Goal: Information Seeking & Learning: Learn about a topic

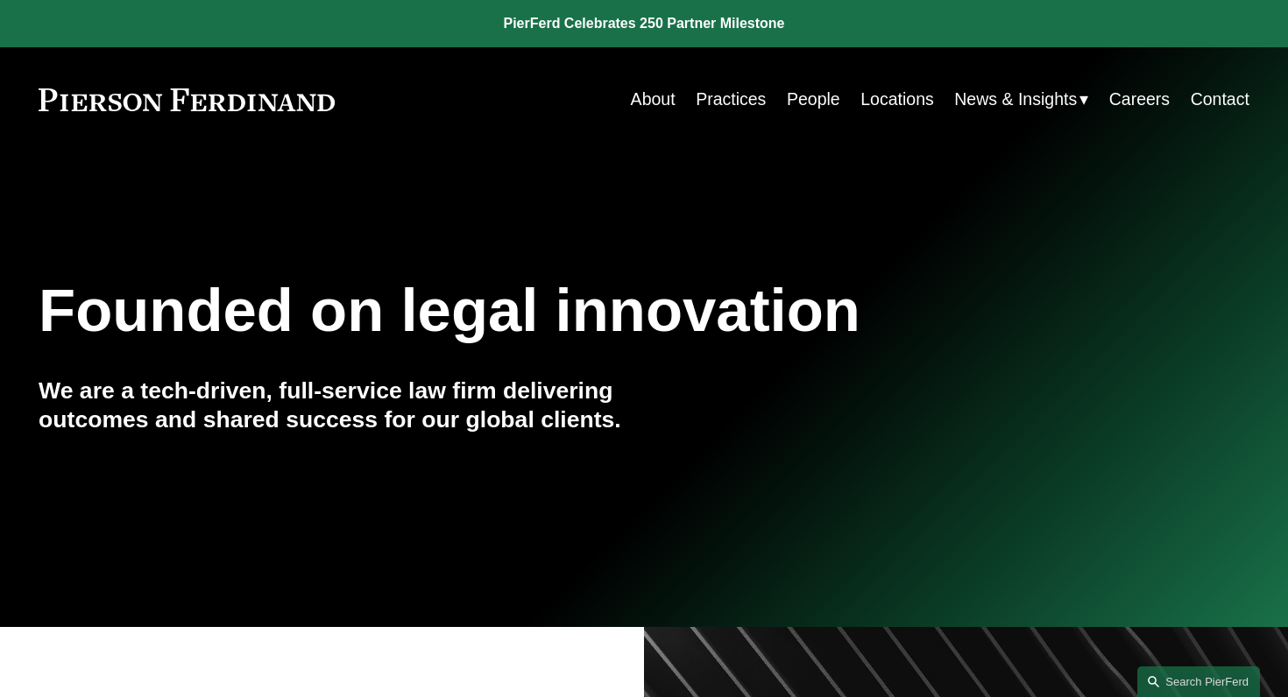
click at [803, 104] on link "People" at bounding box center [813, 99] width 53 height 34
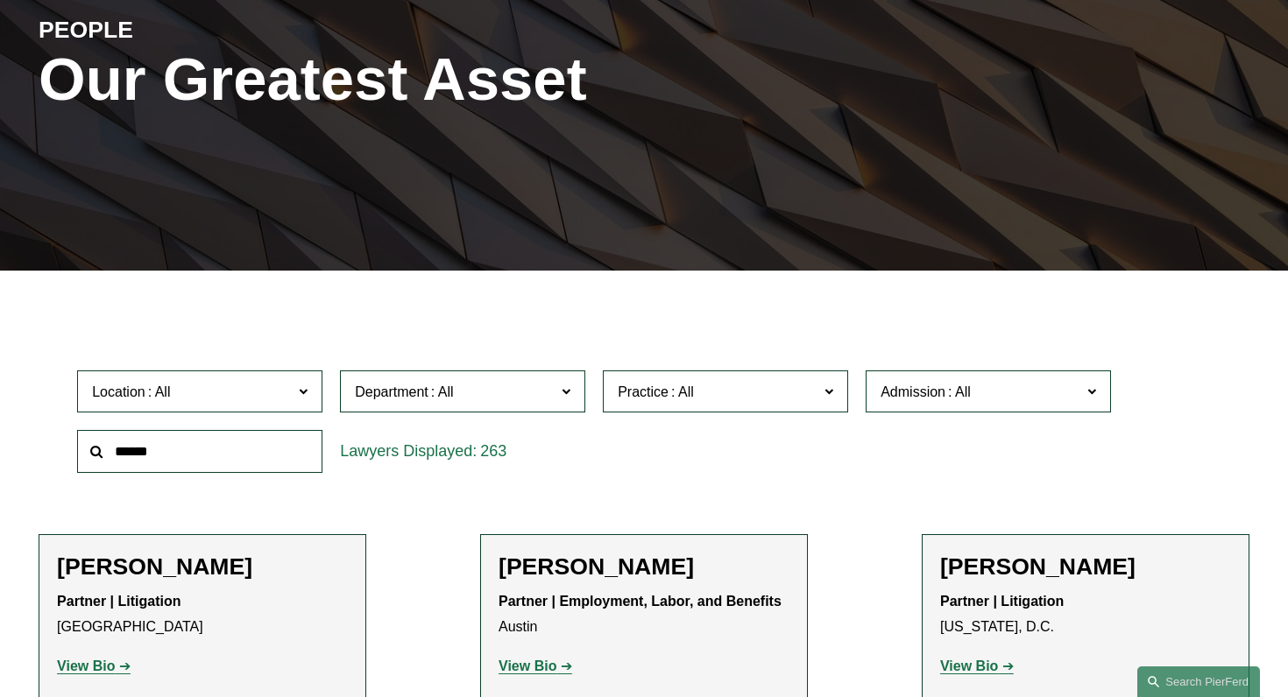
scroll to position [227, 0]
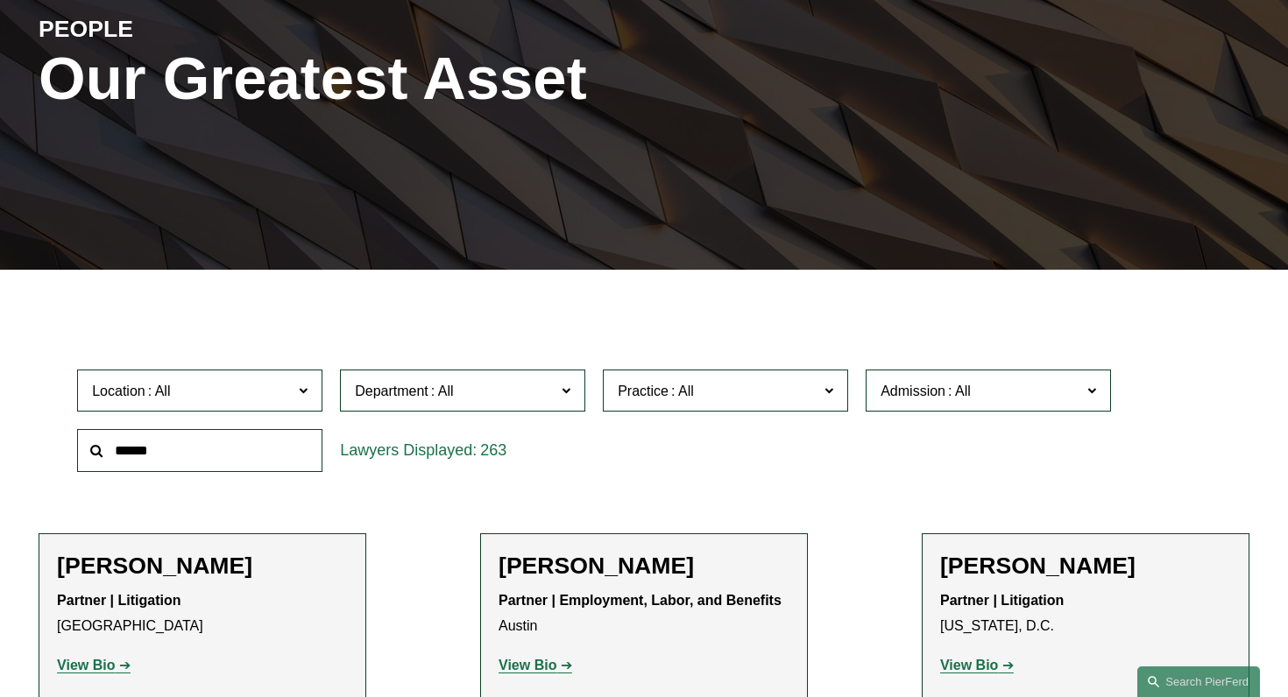
click at [827, 389] on span at bounding box center [828, 389] width 9 height 23
click at [0, 0] on link "Banking and Financial Services" at bounding box center [0, 0] width 0 height 0
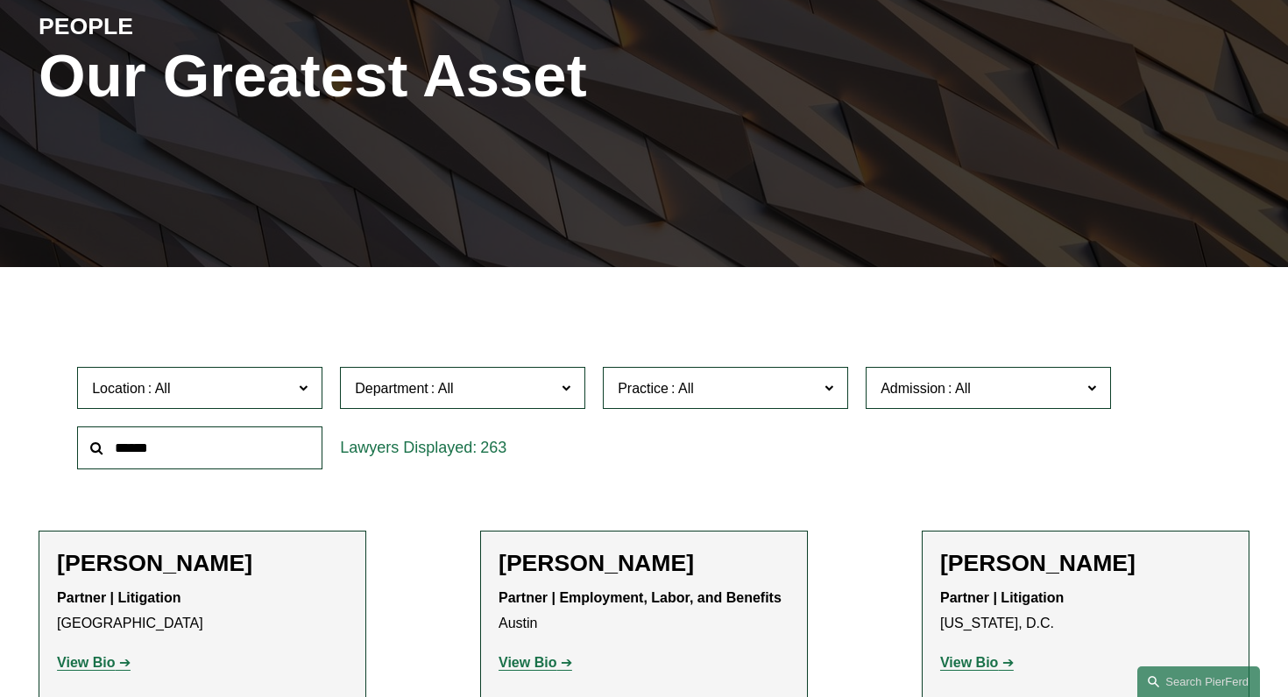
scroll to position [230, 0]
click at [827, 386] on span at bounding box center [828, 387] width 9 height 23
click at [0, 0] on link "Bankruptcy, Financial Restructuring, and Reorganization" at bounding box center [0, 0] width 0 height 0
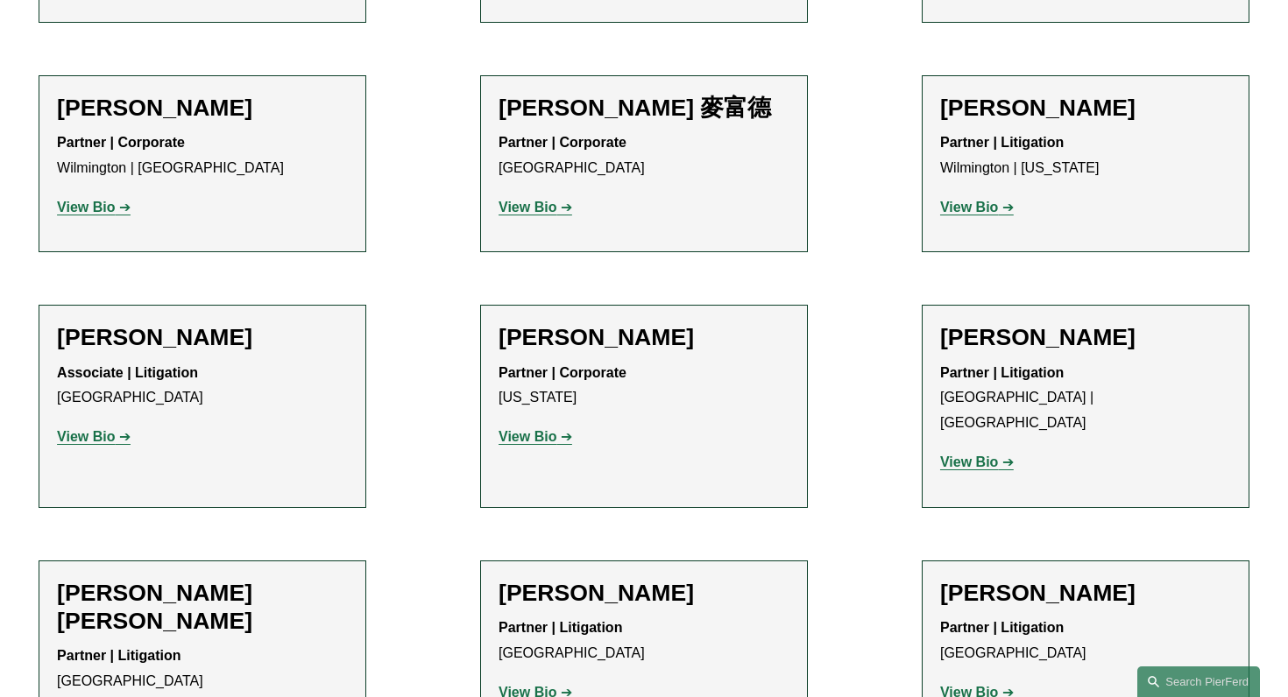
scroll to position [1441, 0]
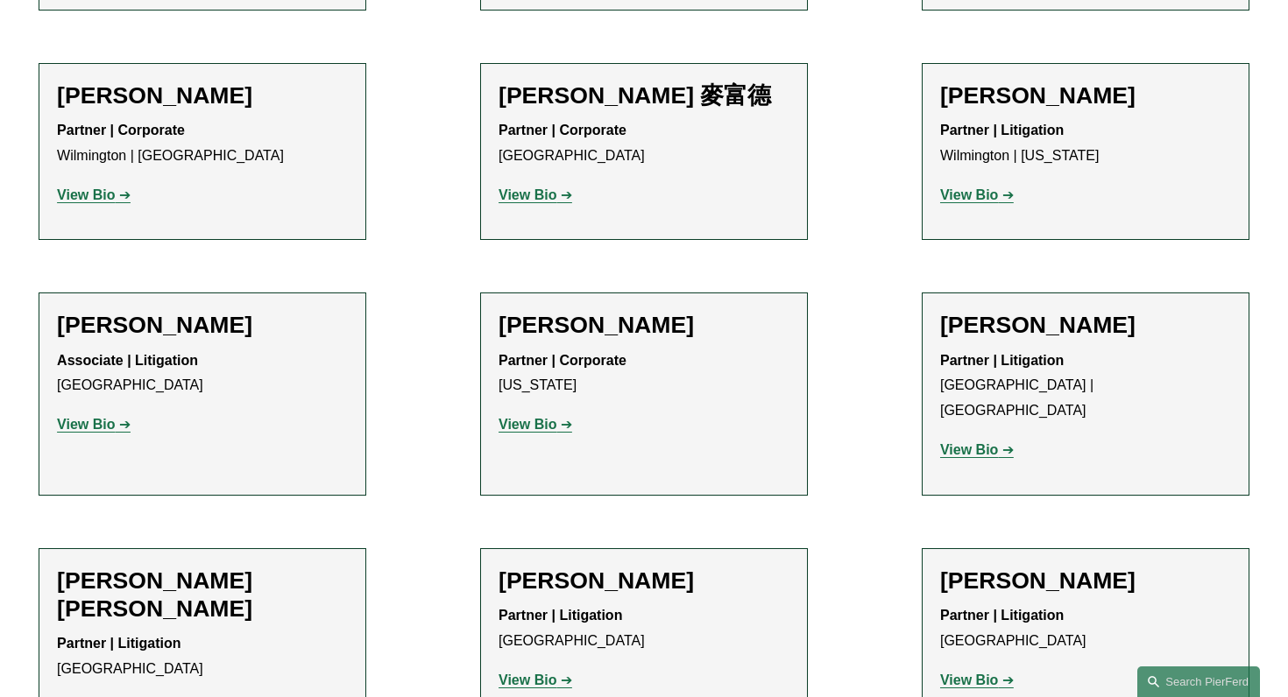
click at [980, 442] on strong "View Bio" at bounding box center [969, 449] width 58 height 15
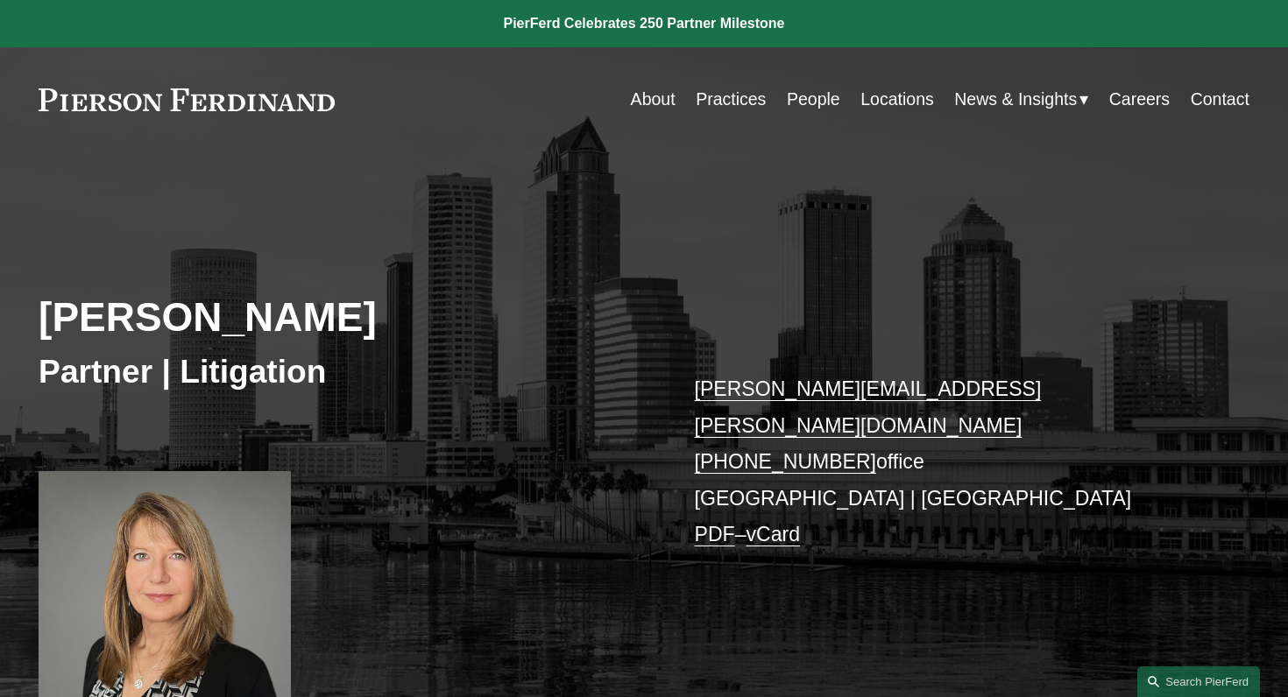
click at [652, 103] on link "About" at bounding box center [653, 99] width 45 height 34
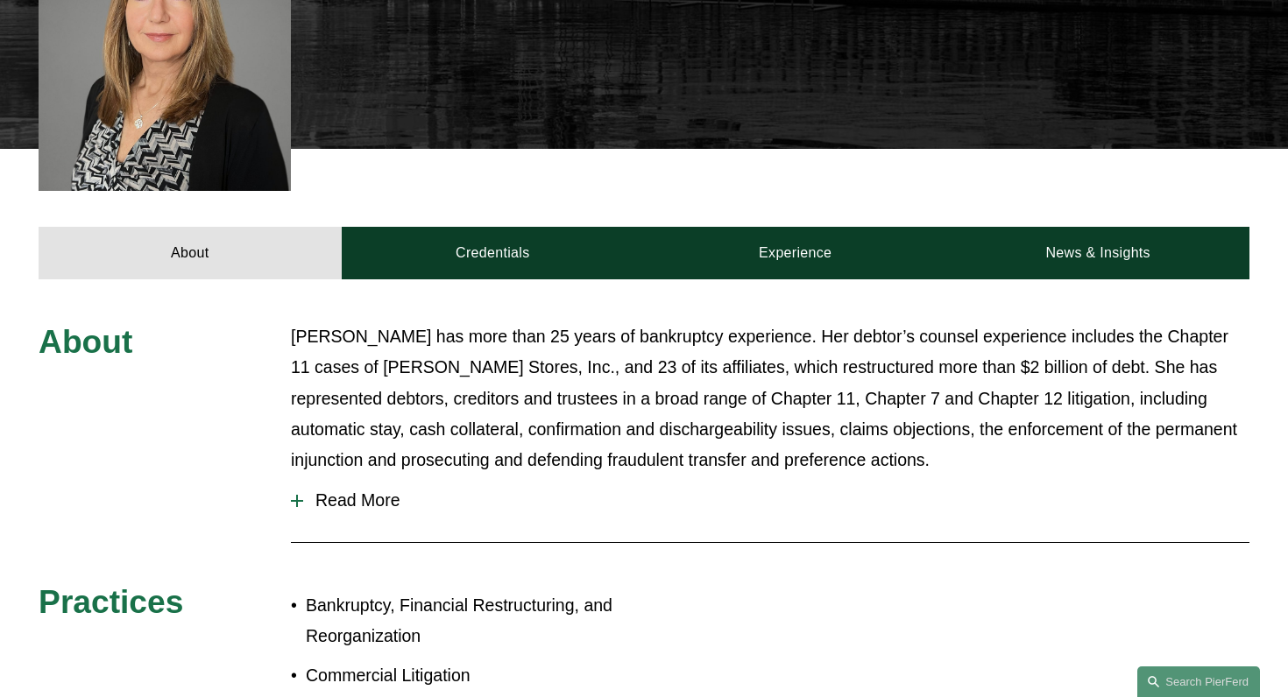
scroll to position [562, 0]
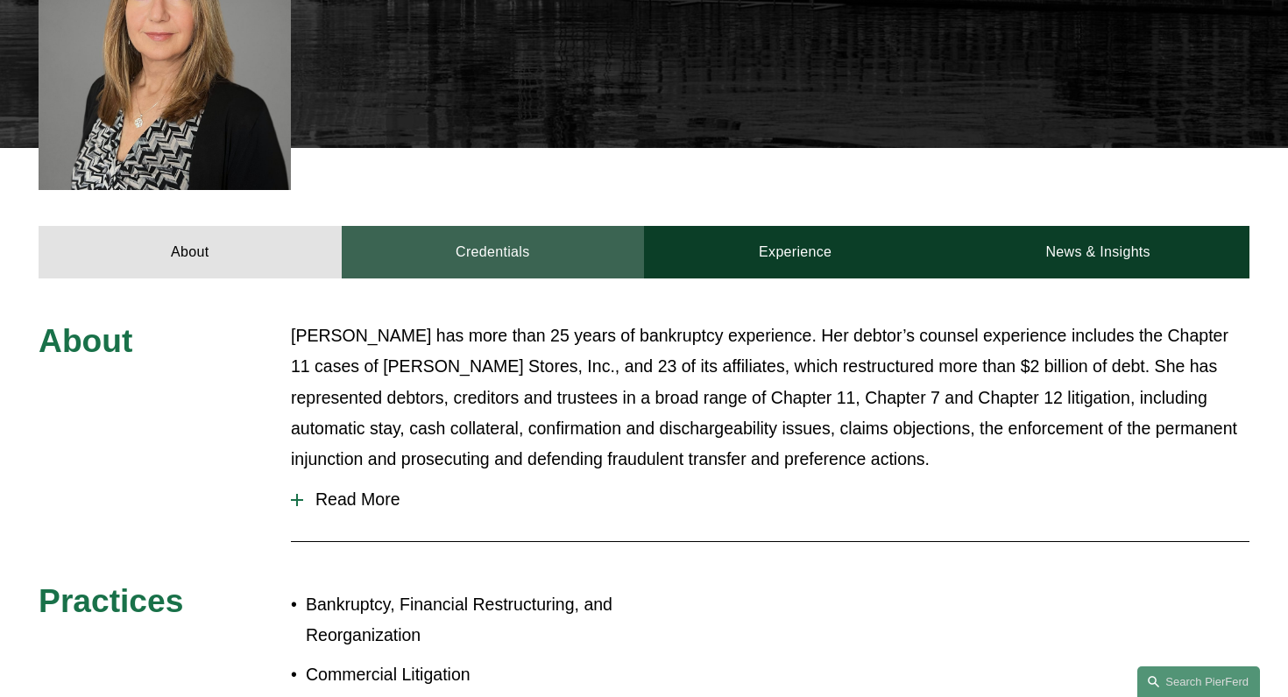
click at [502, 230] on link "Credentials" at bounding box center [493, 252] width 302 height 52
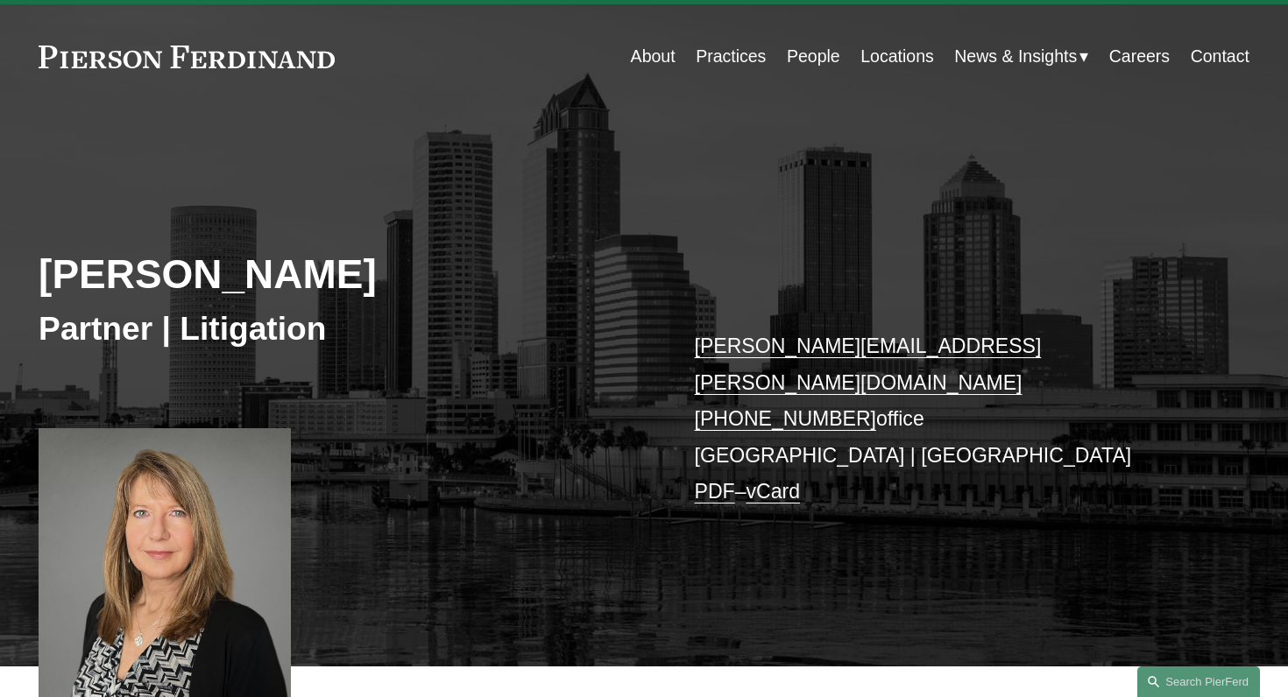
scroll to position [46, 0]
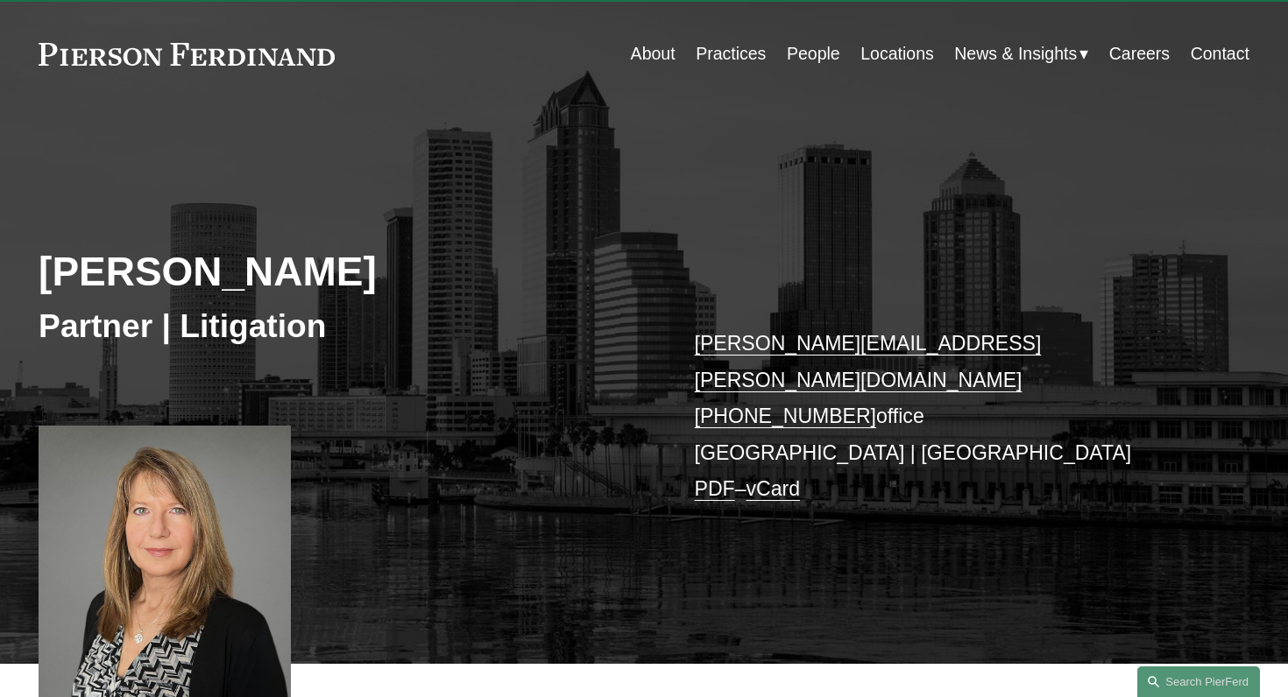
click at [653, 58] on link "About" at bounding box center [653, 54] width 45 height 34
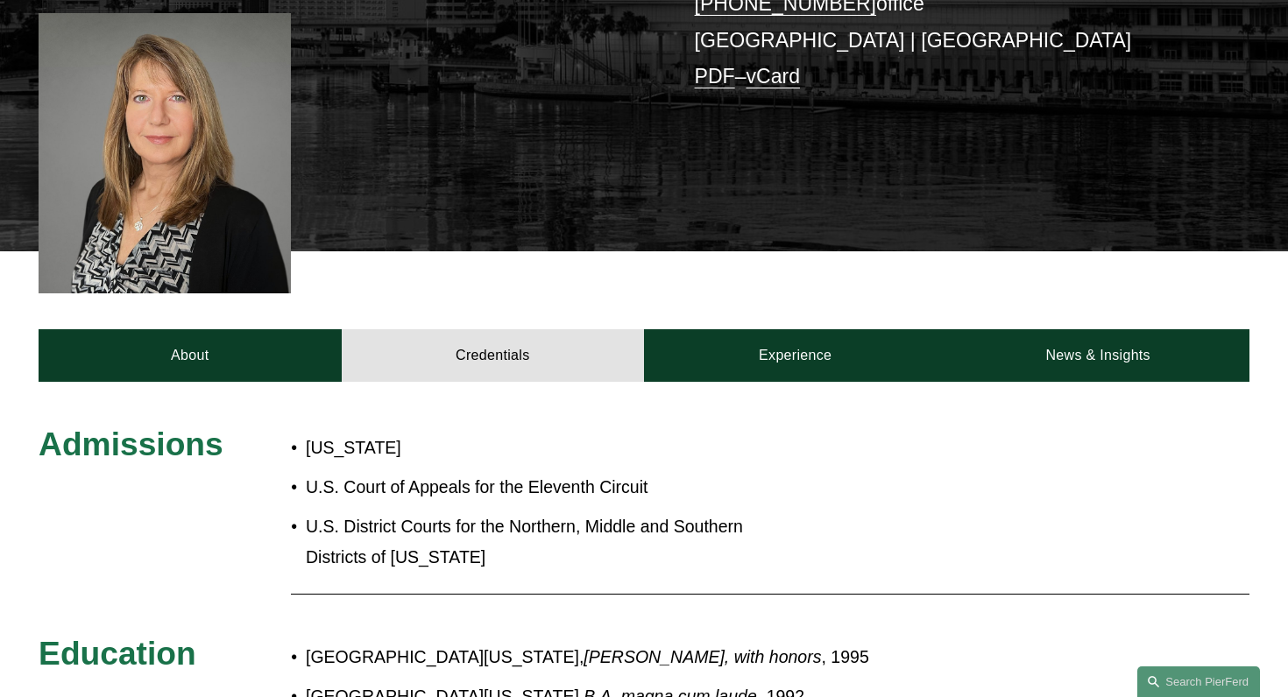
scroll to position [485, 0]
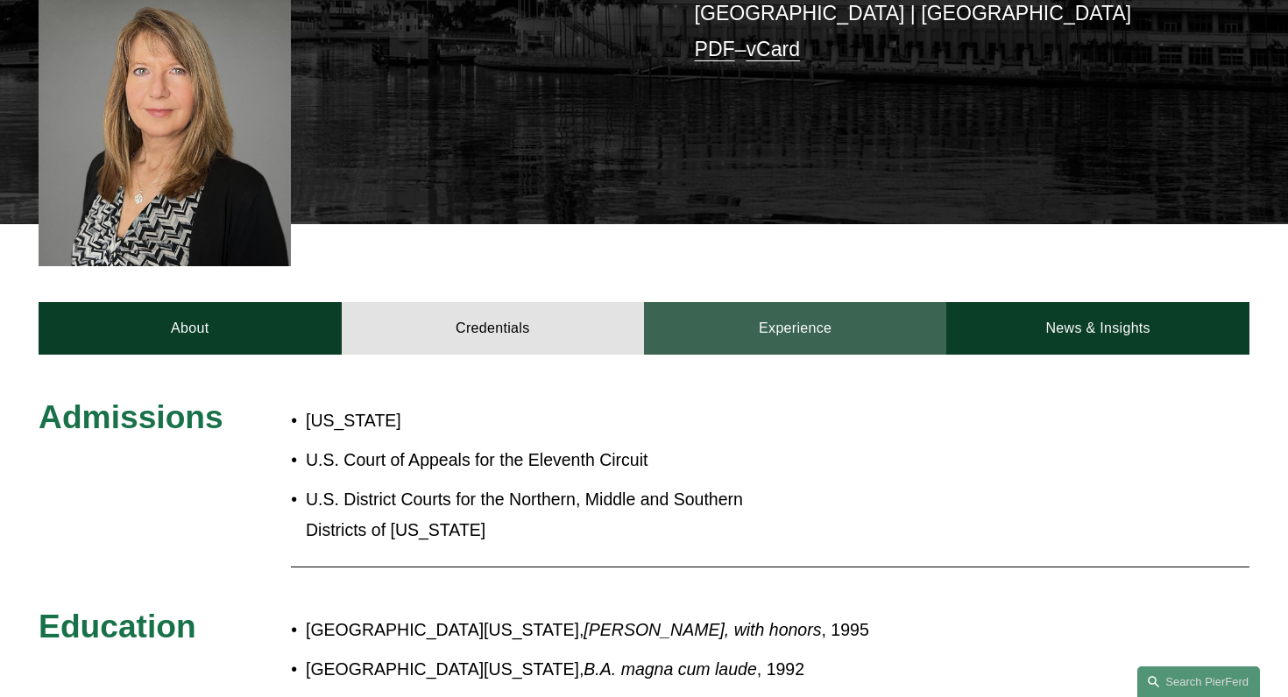
click at [783, 304] on link "Experience" at bounding box center [795, 328] width 302 height 52
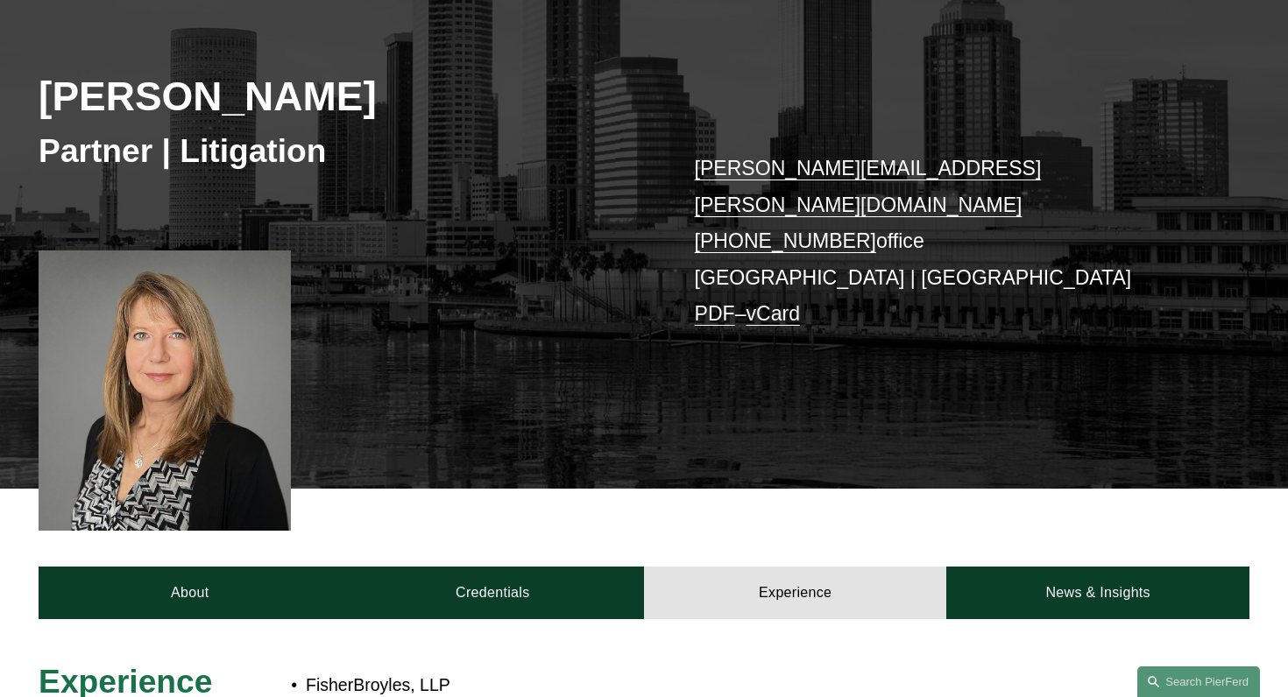
scroll to position [230, 0]
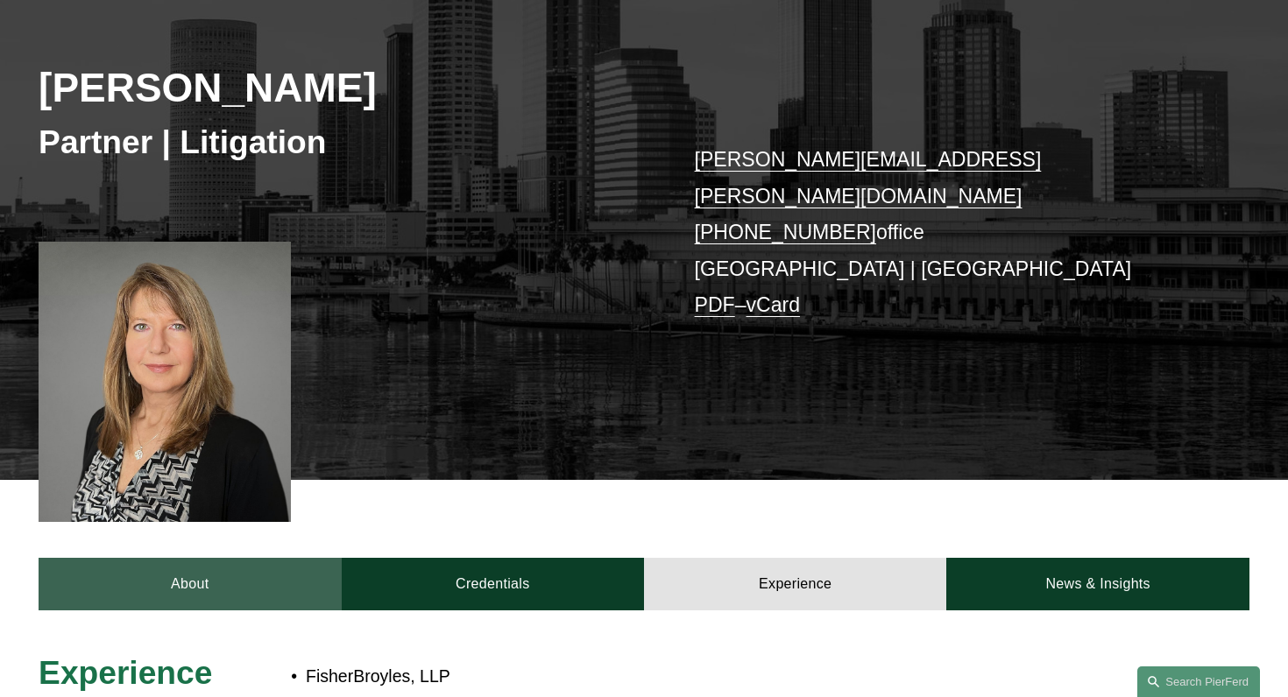
click at [147, 558] on link "About" at bounding box center [190, 584] width 302 height 52
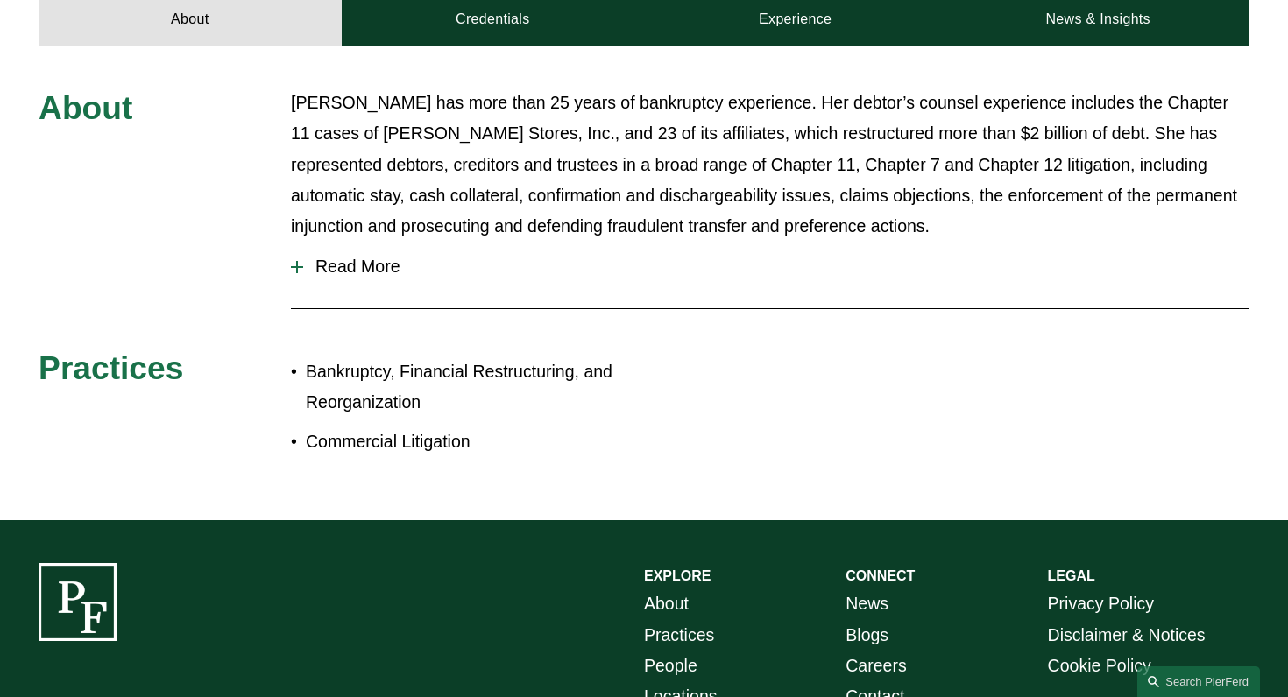
scroll to position [792, 0]
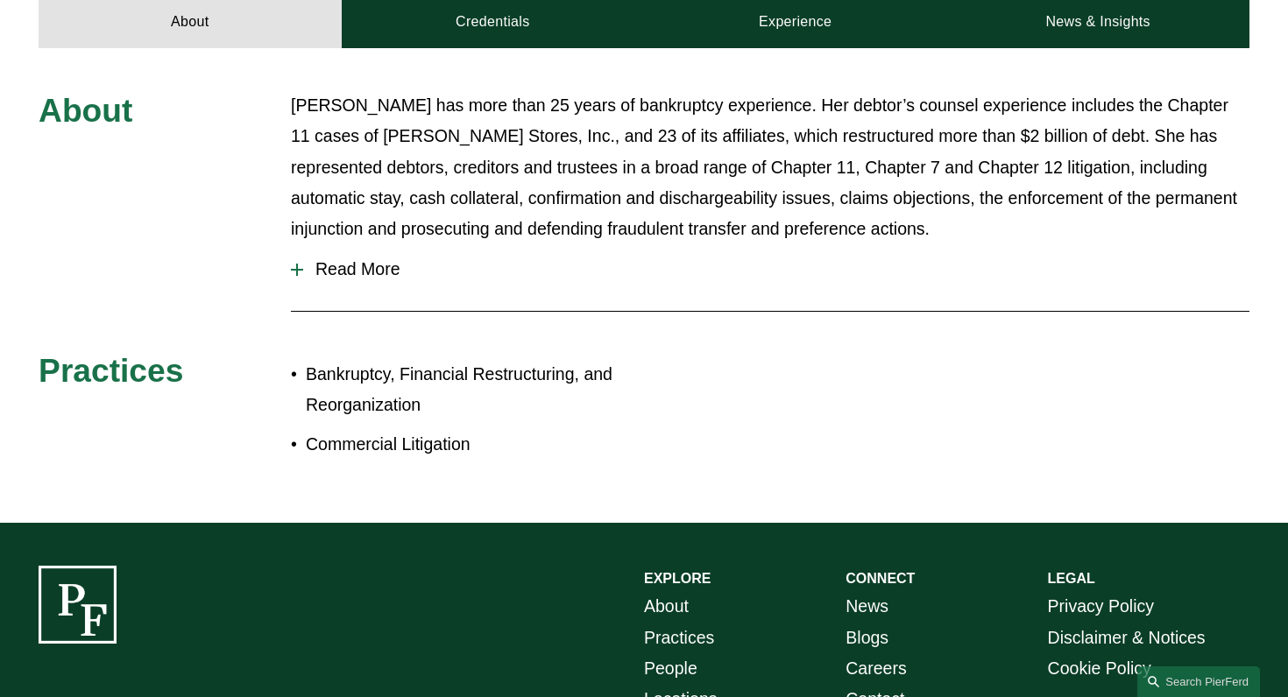
drag, startPoint x: 308, startPoint y: 240, endPoint x: 387, endPoint y: 252, distance: 79.8
click at [308, 259] on span "Read More" at bounding box center [776, 269] width 946 height 20
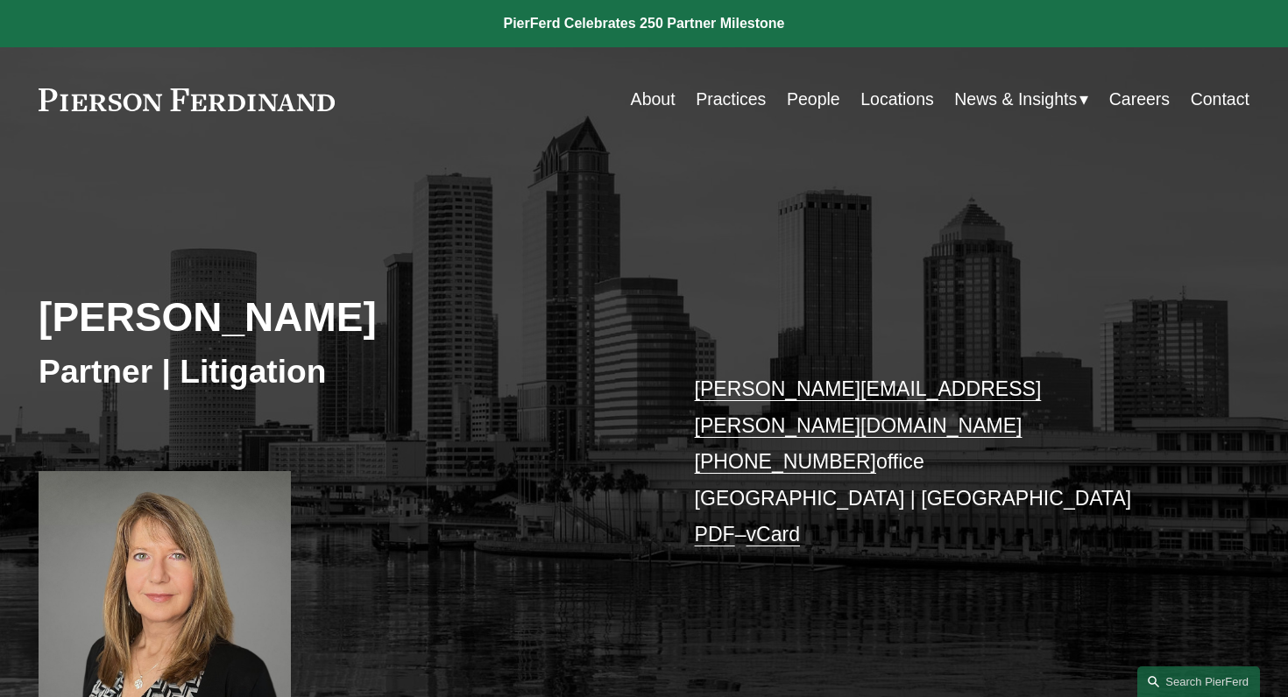
scroll to position [0, 0]
click at [819, 97] on link "People" at bounding box center [813, 99] width 53 height 34
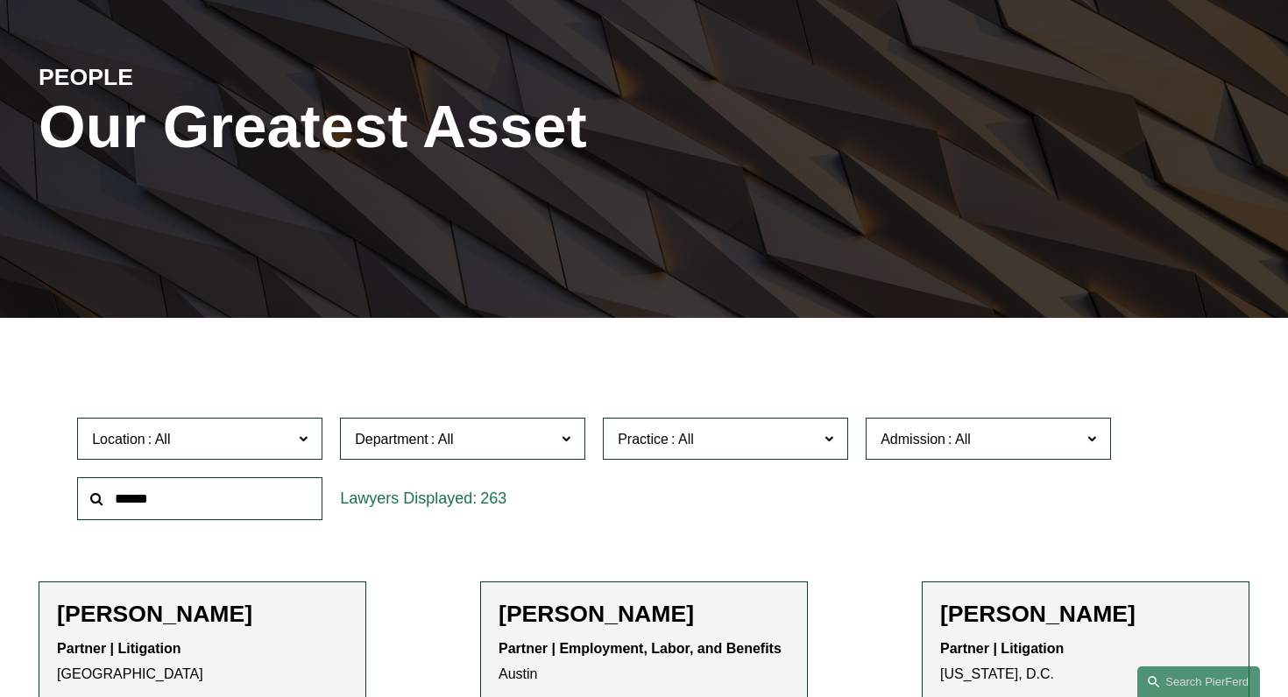
scroll to position [233, 0]
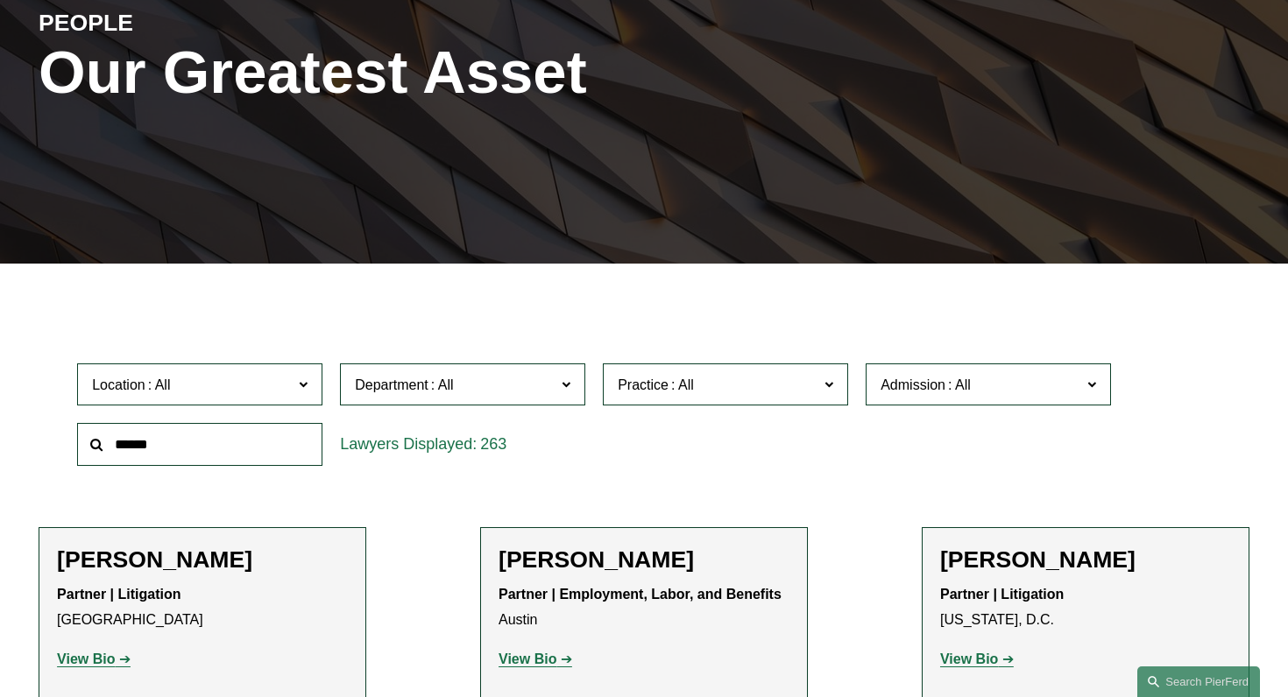
click at [138, 454] on input "text" at bounding box center [199, 444] width 245 height 43
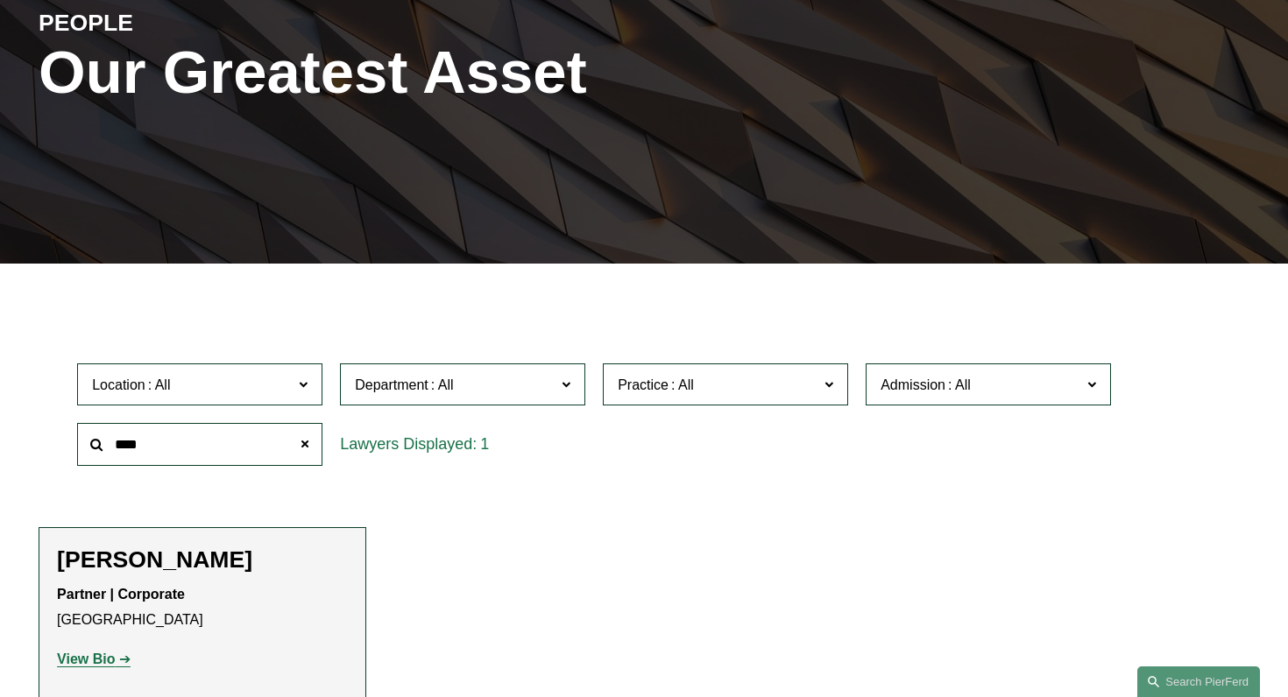
type input "****"
click at [97, 655] on strong "View Bio" at bounding box center [86, 659] width 58 height 15
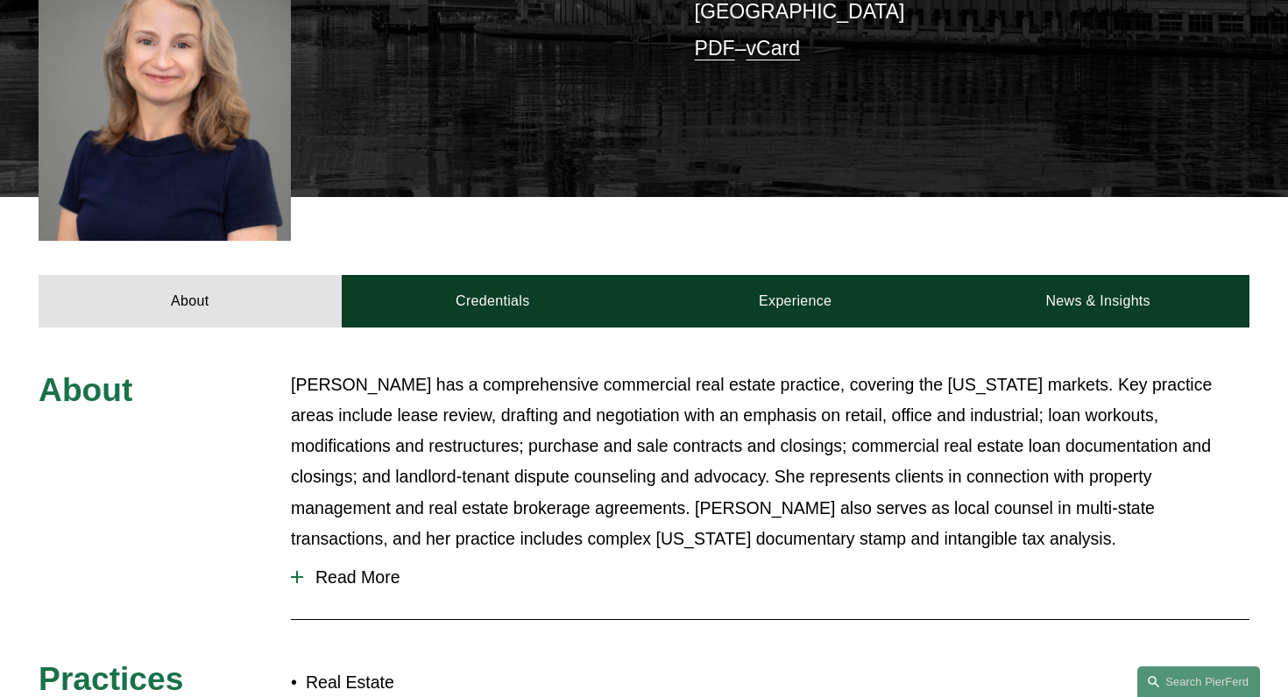
scroll to position [531, 0]
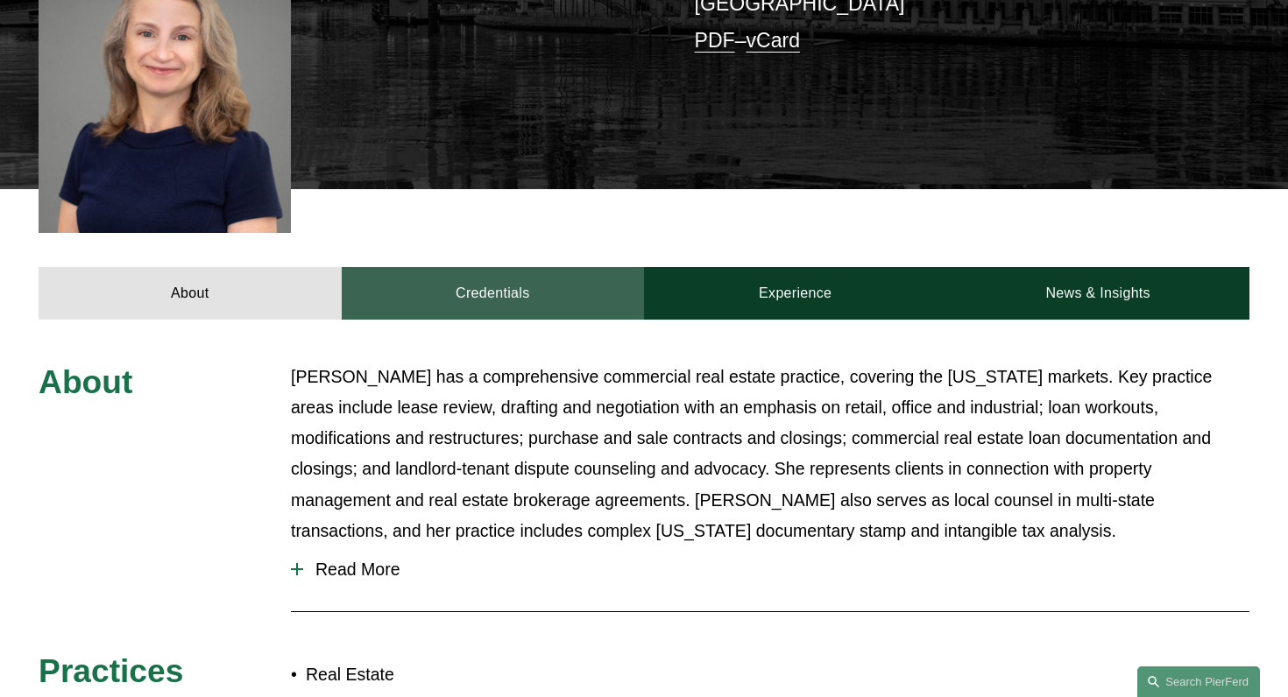
click at [464, 267] on link "Credentials" at bounding box center [493, 293] width 302 height 52
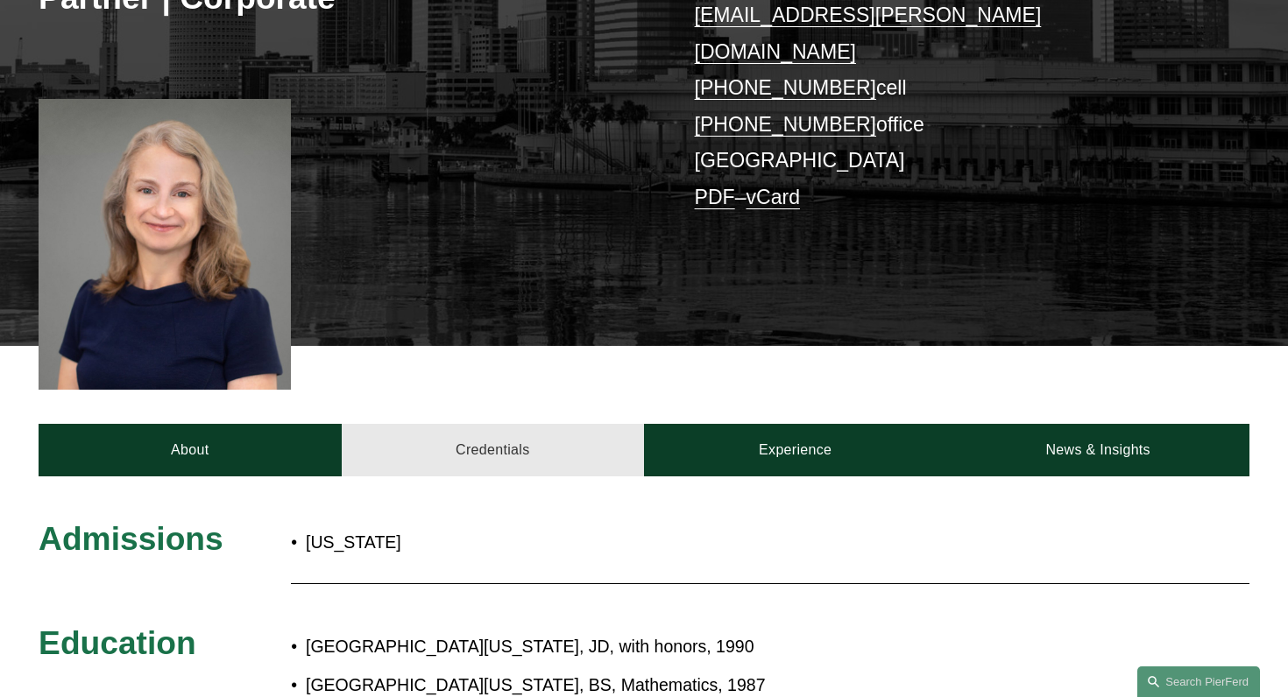
scroll to position [370, 0]
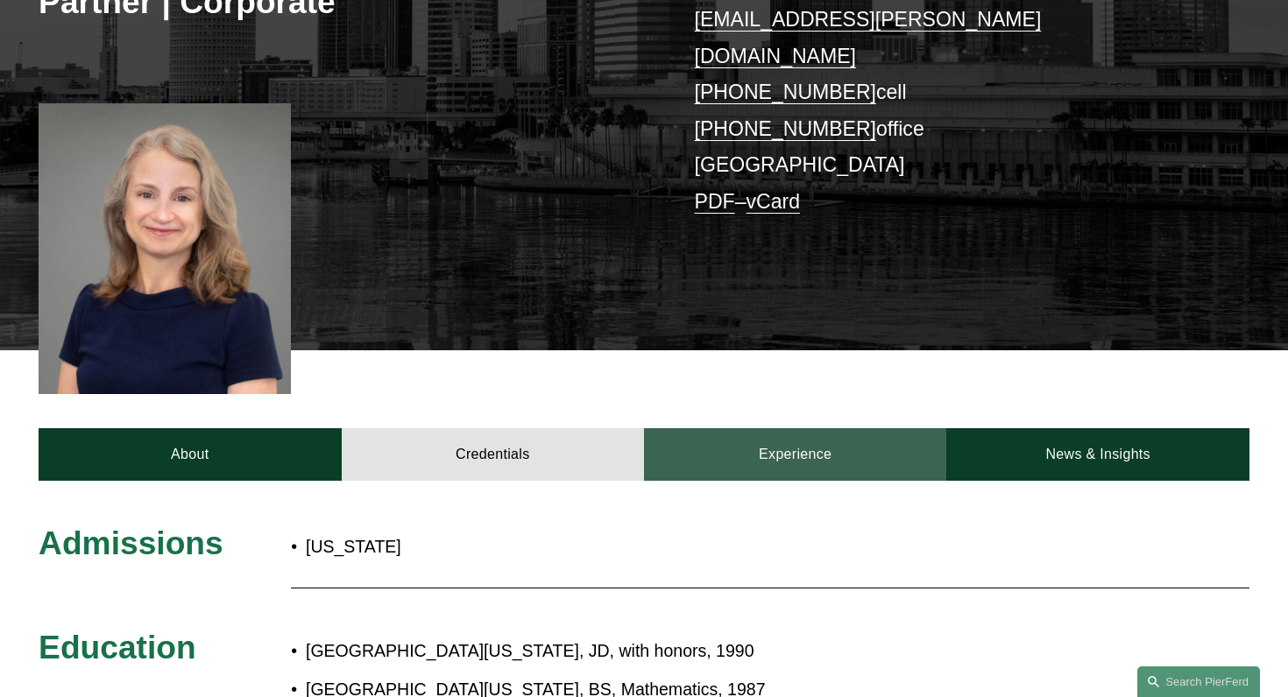
click at [743, 428] on link "Experience" at bounding box center [795, 454] width 302 height 52
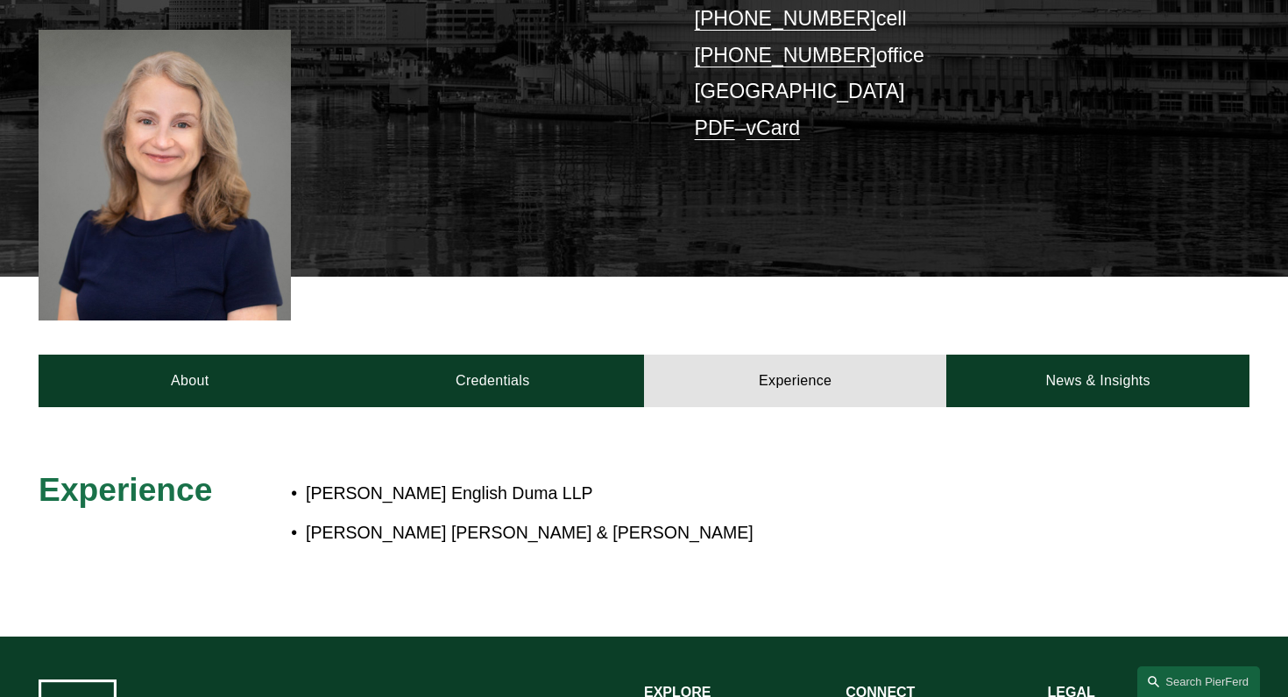
scroll to position [445, 0]
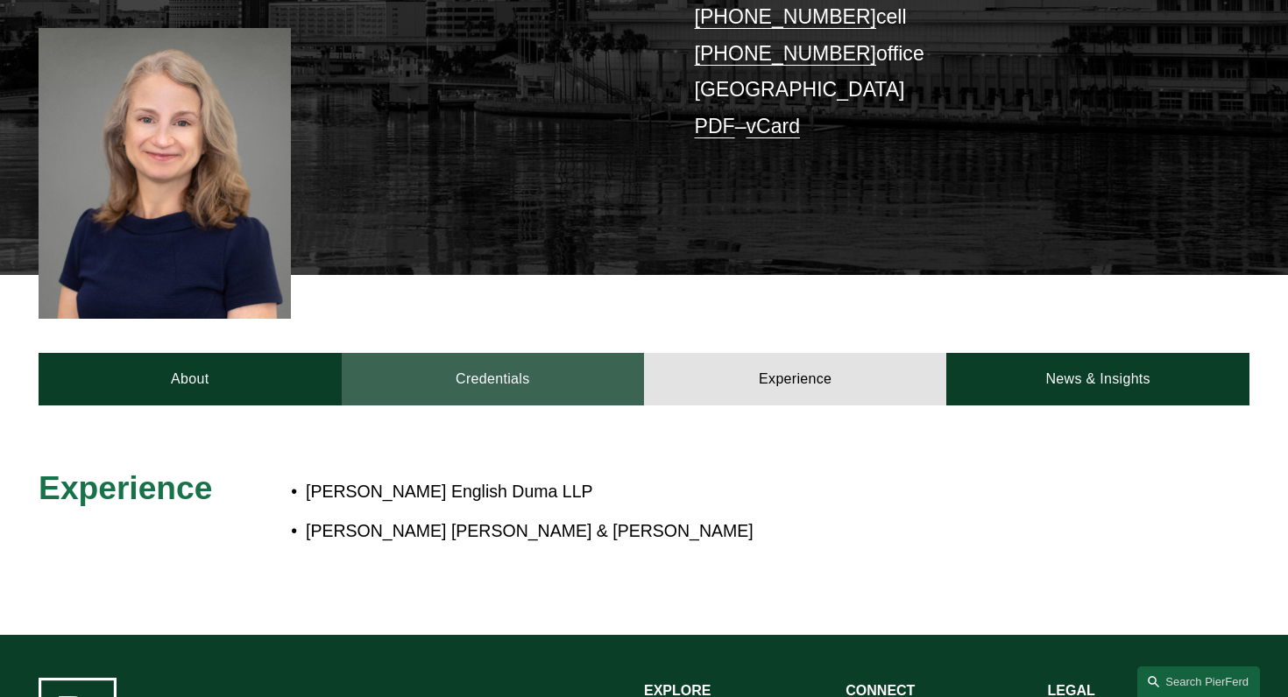
click at [488, 353] on link "Credentials" at bounding box center [493, 379] width 302 height 52
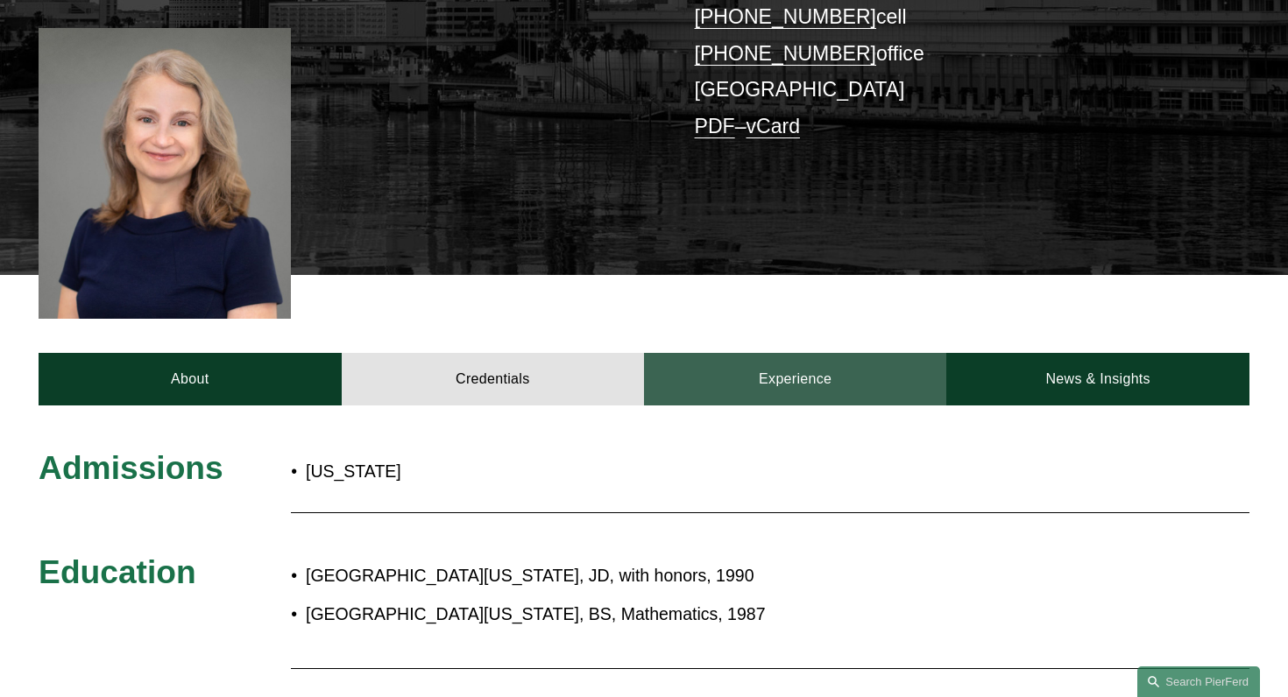
click at [785, 353] on link "Experience" at bounding box center [795, 379] width 302 height 52
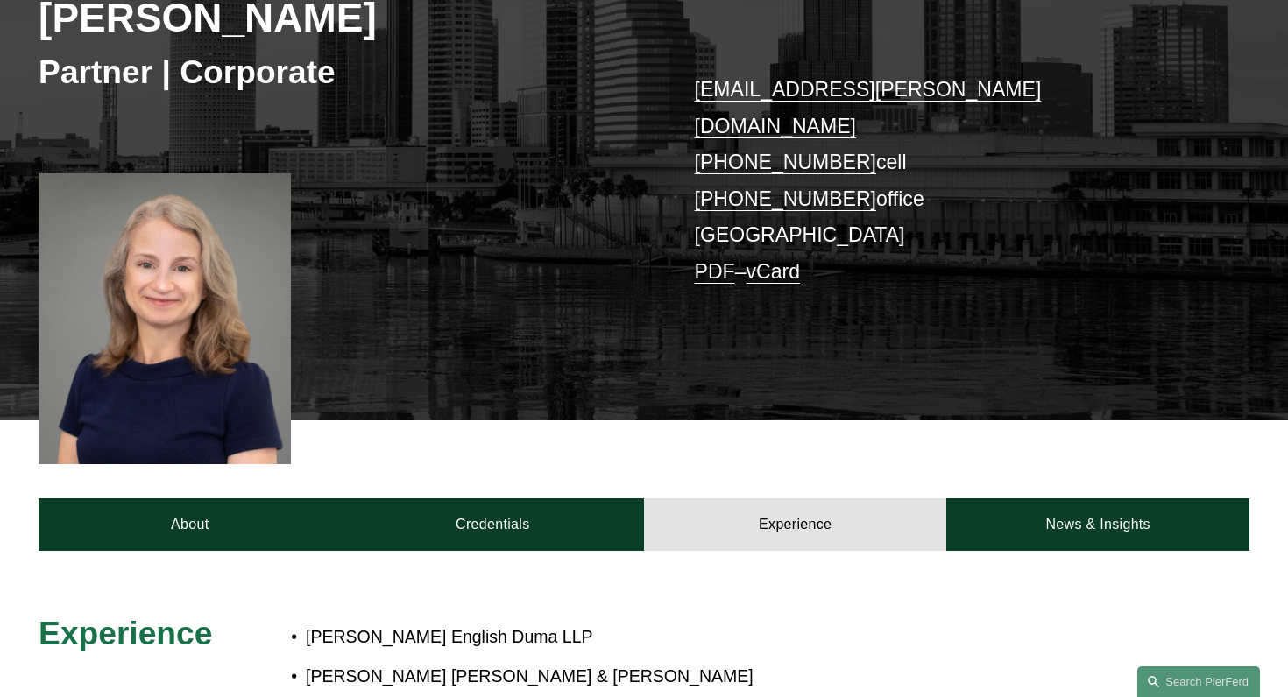
scroll to position [342, 0]
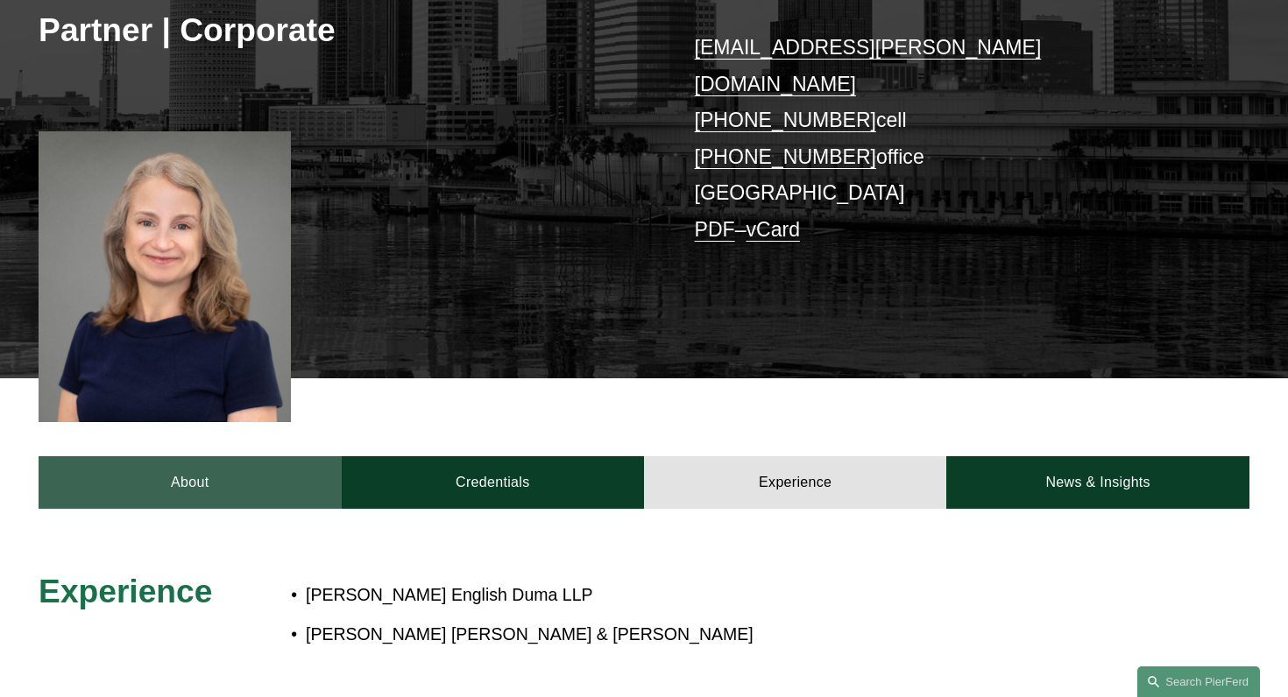
drag, startPoint x: 183, startPoint y: 454, endPoint x: 223, endPoint y: 465, distance: 41.0
click at [183, 456] on link "About" at bounding box center [190, 482] width 302 height 52
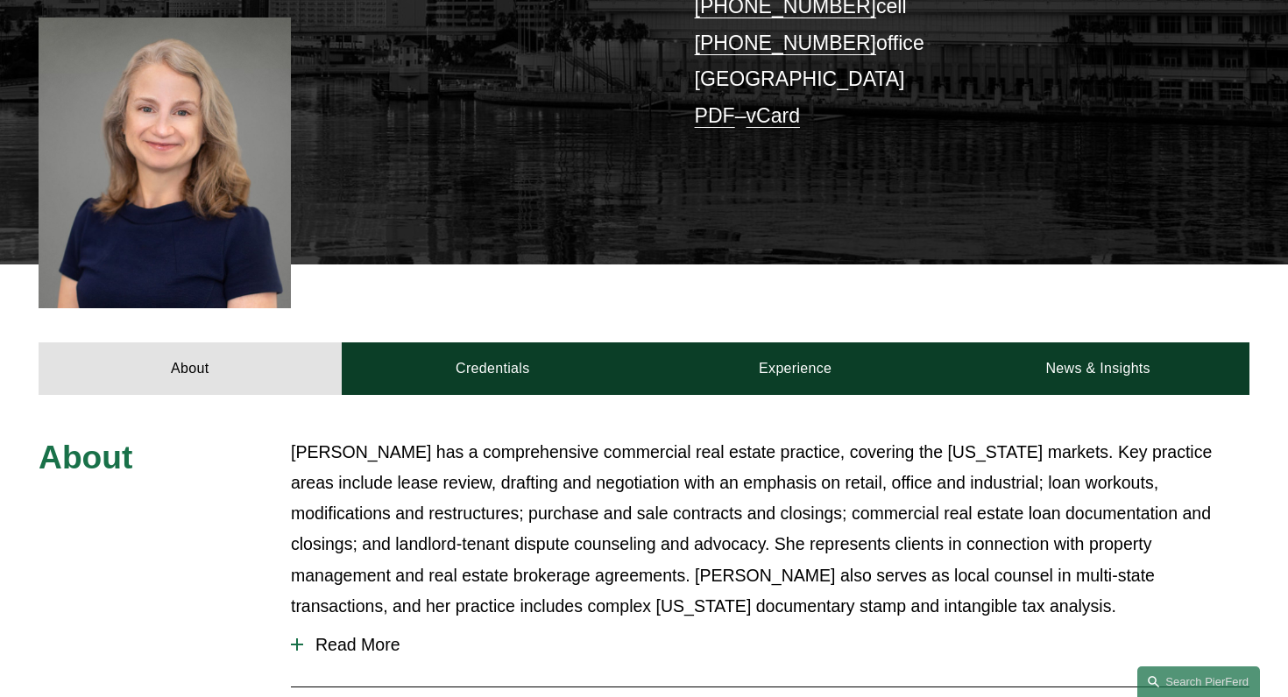
scroll to position [502, 0]
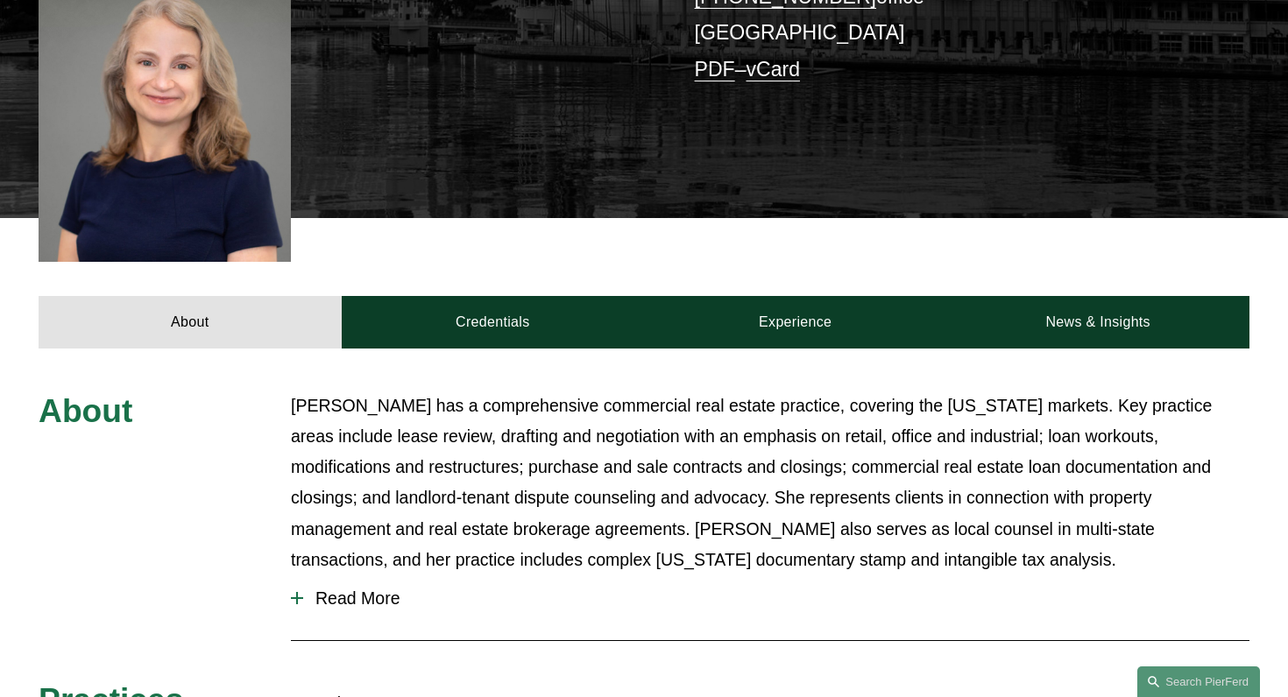
click at [298, 592] on div at bounding box center [297, 598] width 12 height 12
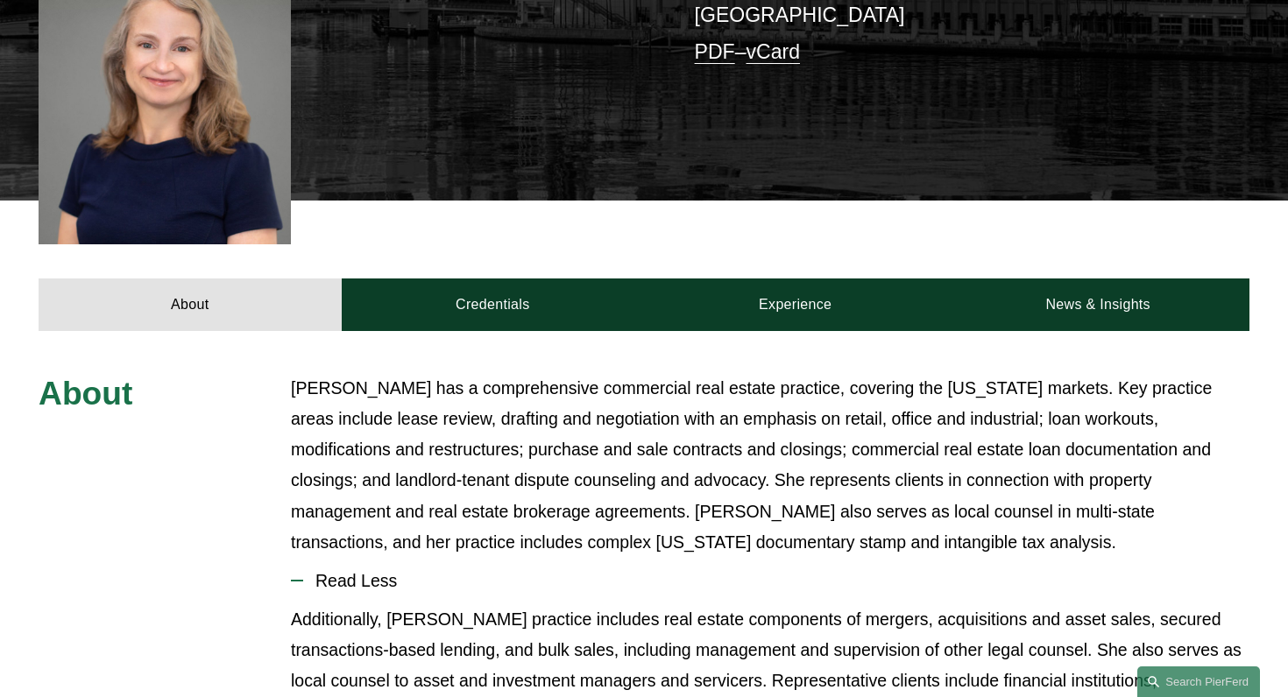
scroll to position [529, 0]
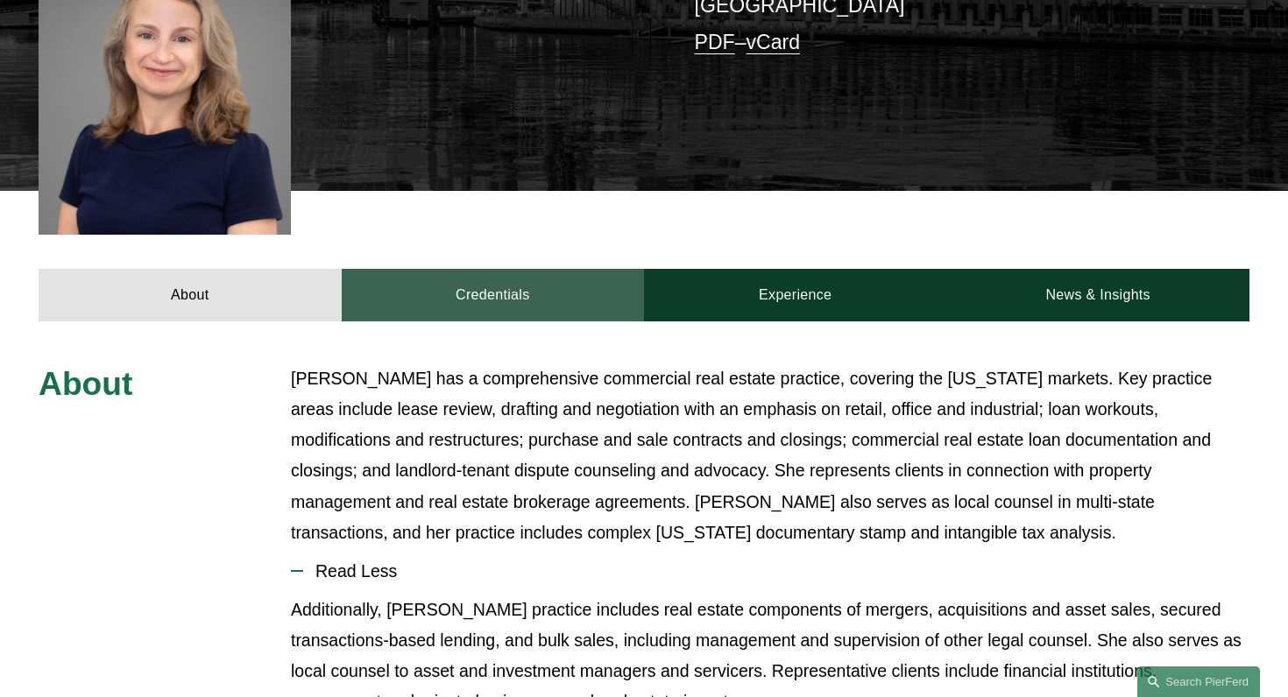
click at [482, 269] on link "Credentials" at bounding box center [493, 295] width 302 height 52
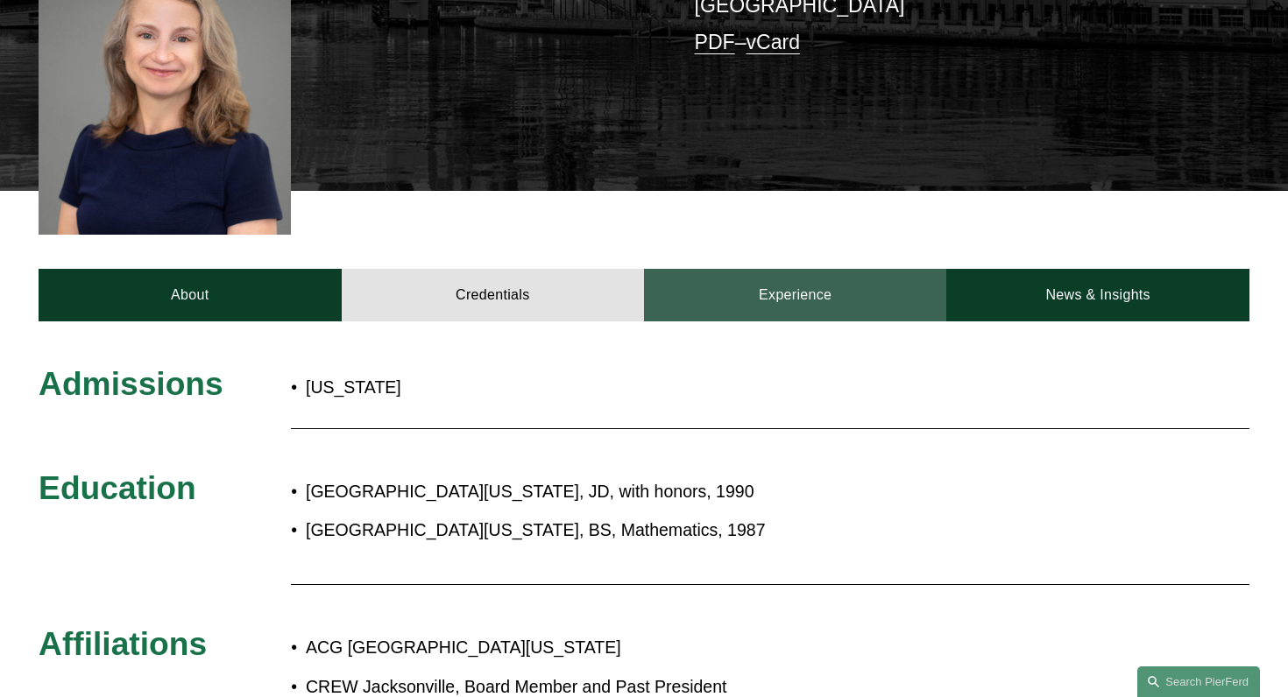
drag, startPoint x: 805, startPoint y: 258, endPoint x: 800, endPoint y: 275, distance: 17.5
click at [805, 269] on link "Experience" at bounding box center [795, 295] width 302 height 52
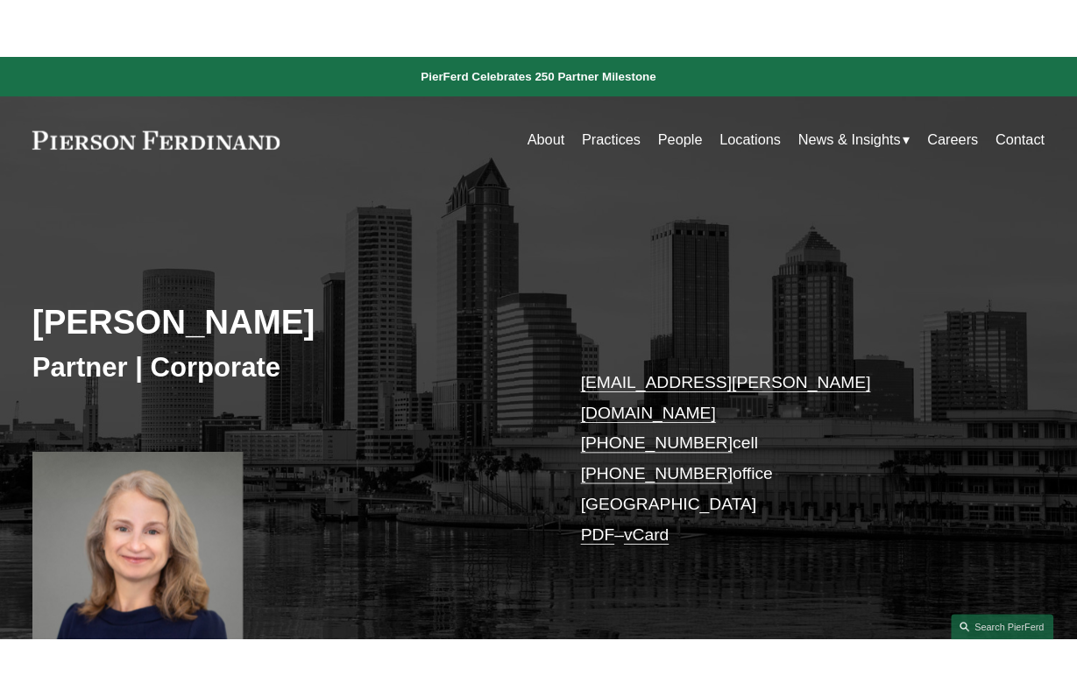
scroll to position [0, 0]
